Goal: Information Seeking & Learning: Learn about a topic

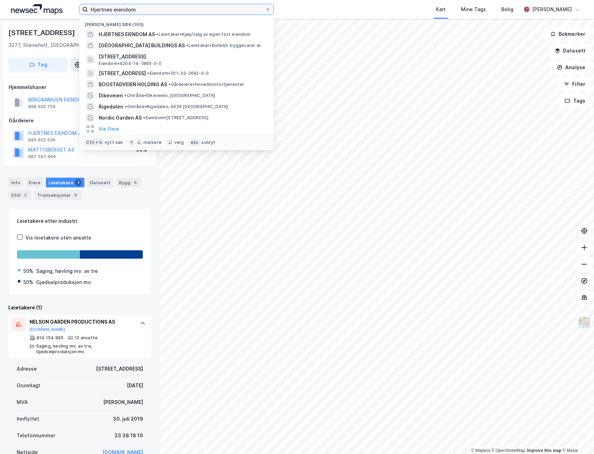
drag, startPoint x: 143, startPoint y: 10, endPoint x: 34, endPoint y: -1, distance: 109.7
click at [34, 0] on html "Hjertnes eiendom Nylige søk (100) HJERTNES EIENDOM AS • Leietaker • Kjøp/salg a…" at bounding box center [297, 227] width 594 height 454
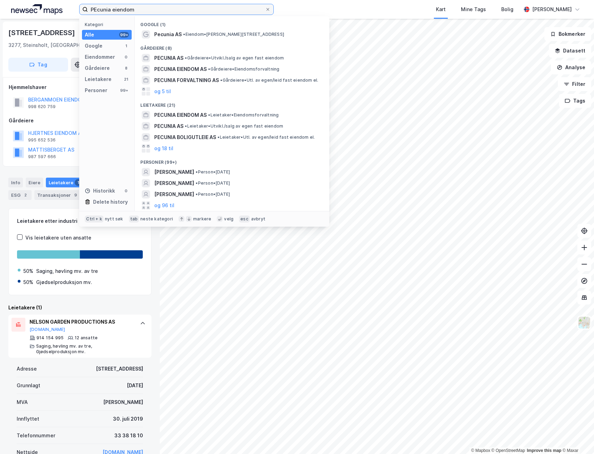
type input "PEcunia eiendom"
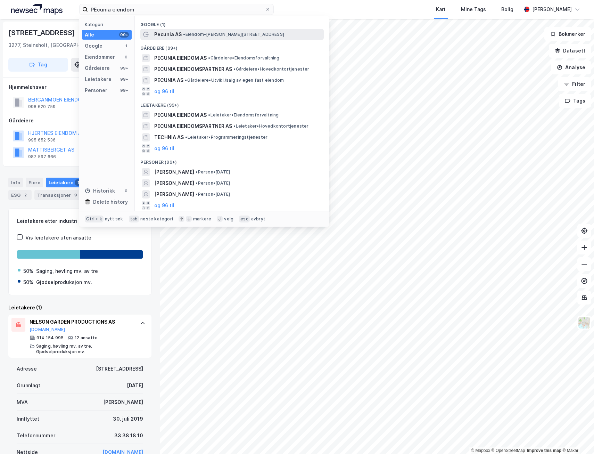
click at [190, 32] on span "• Eiendom • [PERSON_NAME][STREET_ADDRESS]" at bounding box center [233, 35] width 101 height 6
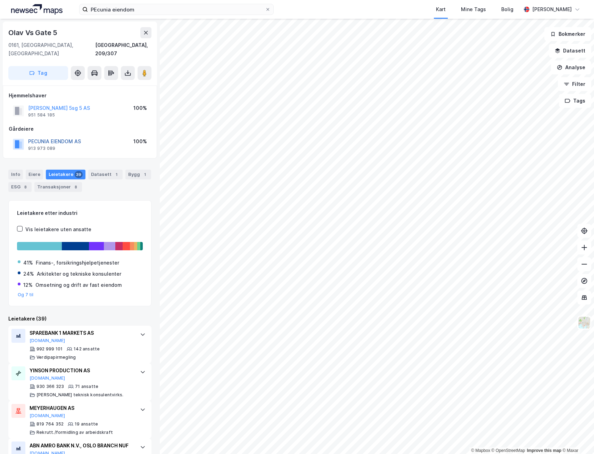
click at [0, 0] on button "PECUNIA EIENDOM AS" at bounding box center [0, 0] width 0 height 0
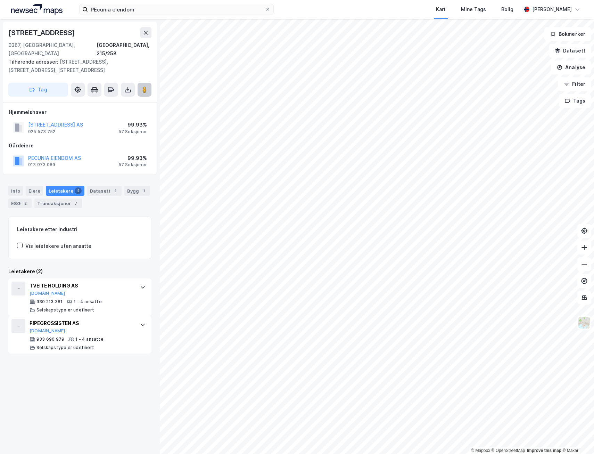
click at [145, 86] on image at bounding box center [145, 89] width 4 height 7
click at [42, 198] on div "Transaksjoner 7" at bounding box center [58, 203] width 48 height 10
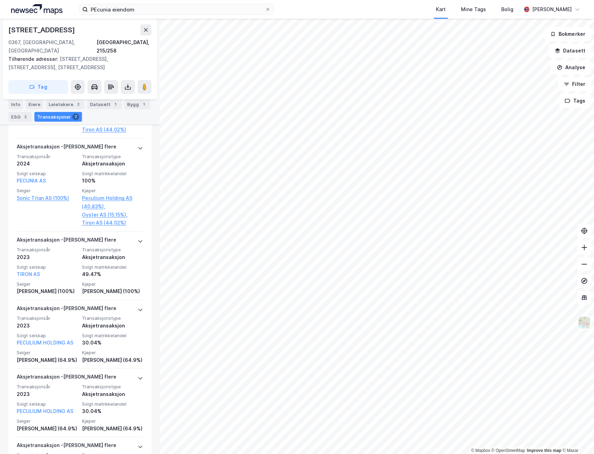
scroll to position [313, 0]
